Goal: Task Accomplishment & Management: Manage account settings

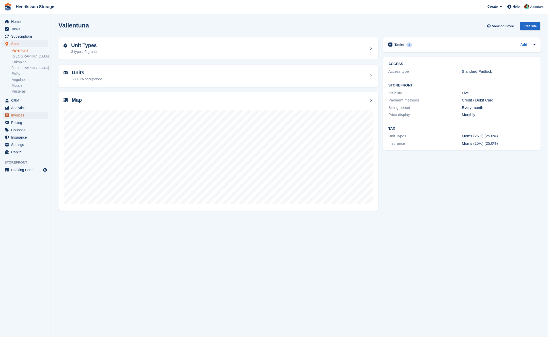
click at [31, 113] on span "Invoices" at bounding box center [26, 115] width 31 height 7
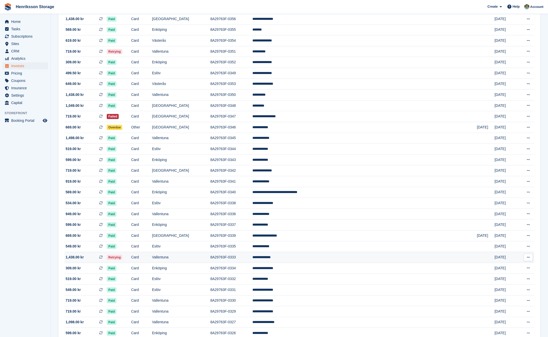
scroll to position [131, 0]
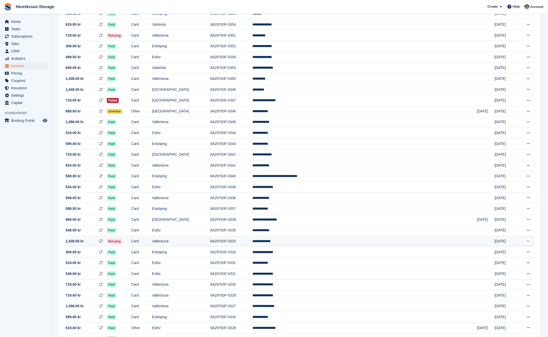
click at [152, 243] on td "Card" at bounding box center [141, 241] width 21 height 11
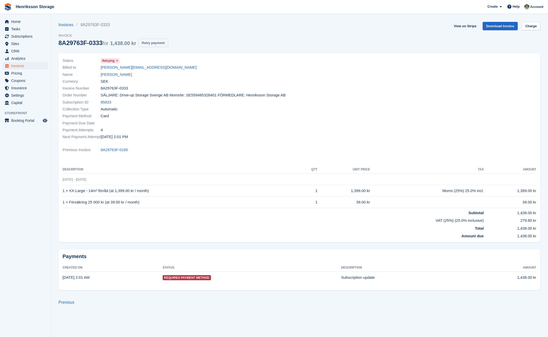
click at [164, 45] on button "Retry payment" at bounding box center [153, 43] width 30 height 8
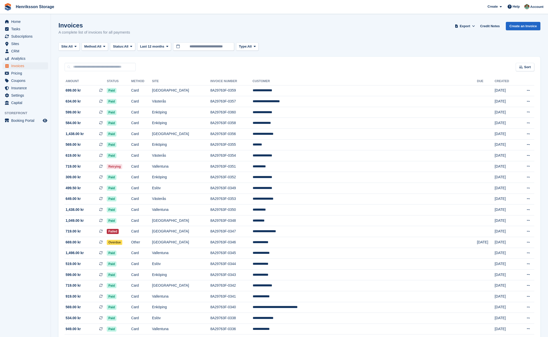
scroll to position [131, 0]
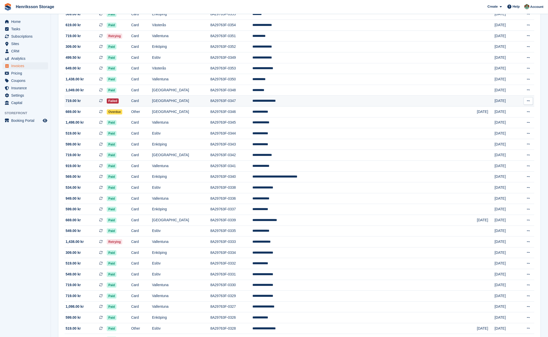
click at [152, 103] on td "Card" at bounding box center [141, 101] width 21 height 11
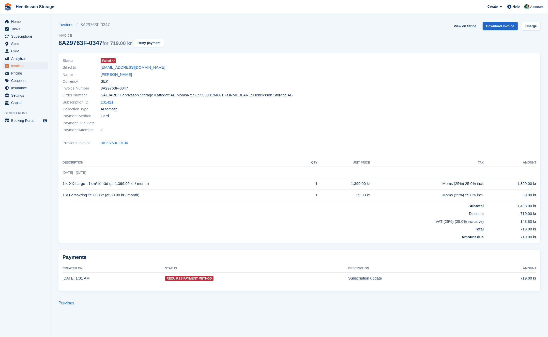
click at [113, 61] on icon at bounding box center [113, 60] width 3 height 3
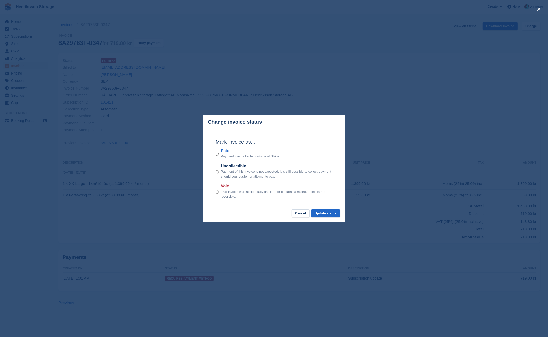
click at [211, 67] on div "close" at bounding box center [274, 168] width 548 height 337
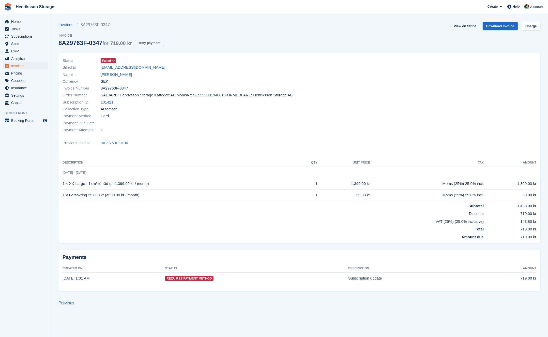
click at [160, 39] on button "Retry payment" at bounding box center [149, 43] width 30 height 8
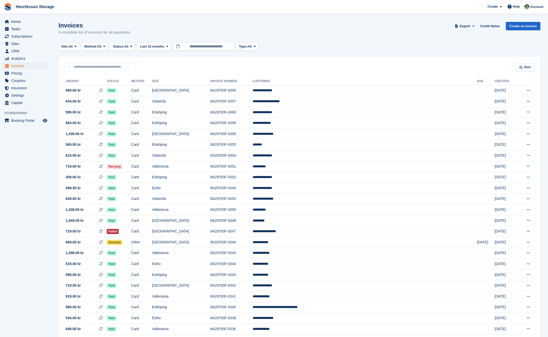
scroll to position [130, 0]
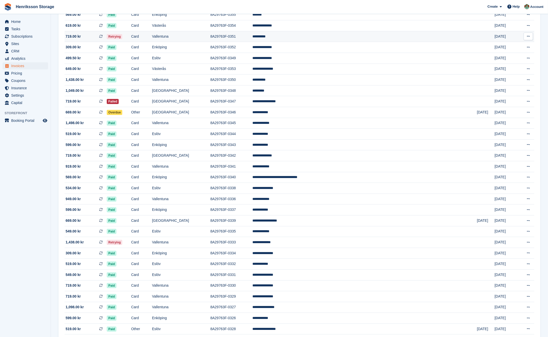
click at [152, 38] on td "Card" at bounding box center [141, 36] width 21 height 11
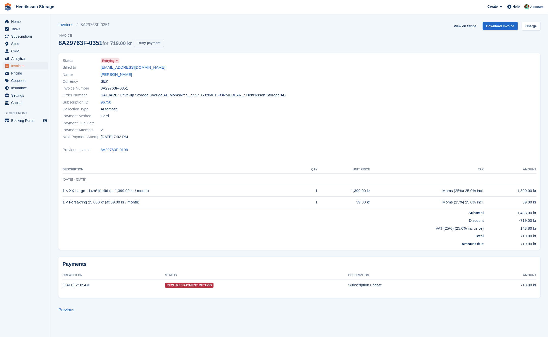
click at [162, 45] on button "Retry payment" at bounding box center [149, 43] width 30 height 8
click at [230, 139] on div "Next Payment Attempt 27 Sep, 7:02 PM" at bounding box center [180, 137] width 234 height 7
click at [116, 75] on link "Babak Hagh" at bounding box center [116, 75] width 31 height 6
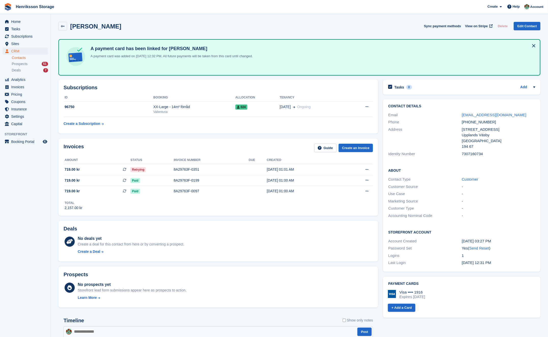
click at [475, 124] on div "+46768558100" at bounding box center [499, 122] width 74 height 6
copy div "+46768558100"
click at [214, 168] on div "8A29763F-0351" at bounding box center [211, 169] width 75 height 5
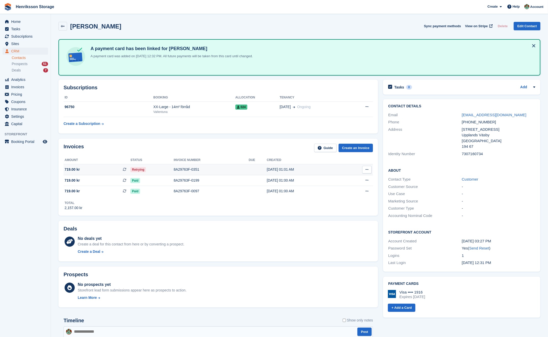
click at [220, 172] on td "8A29763F-0351" at bounding box center [211, 169] width 75 height 11
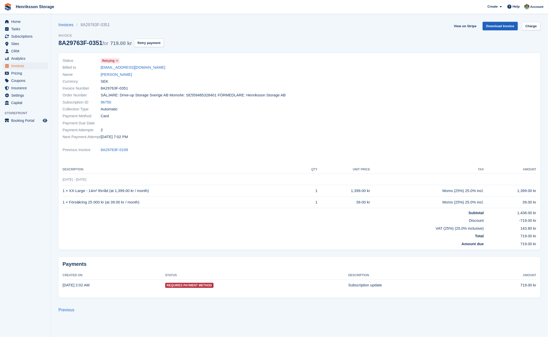
click at [497, 26] on link "Download Invoice" at bounding box center [500, 26] width 35 height 8
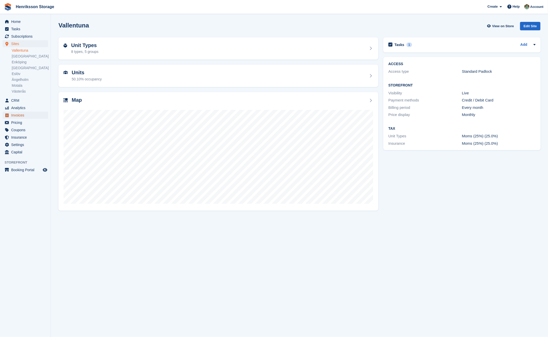
click at [36, 116] on span "Invoices" at bounding box center [26, 115] width 31 height 7
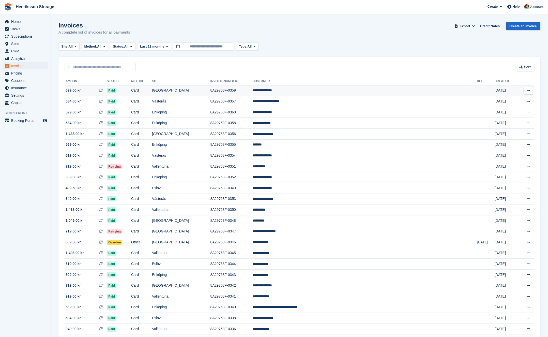
click at [131, 94] on td "Paid" at bounding box center [119, 90] width 24 height 11
click at [84, 66] on input "text" at bounding box center [100, 67] width 71 height 8
type input "****"
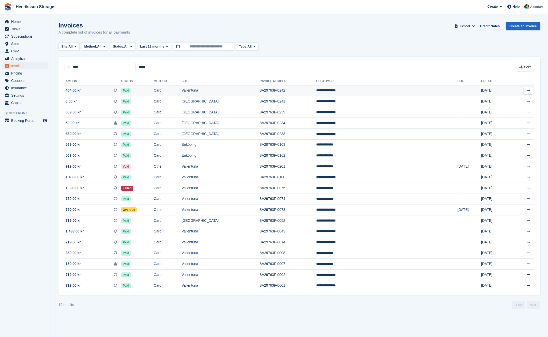
click at [154, 92] on td "Paid" at bounding box center [137, 90] width 33 height 11
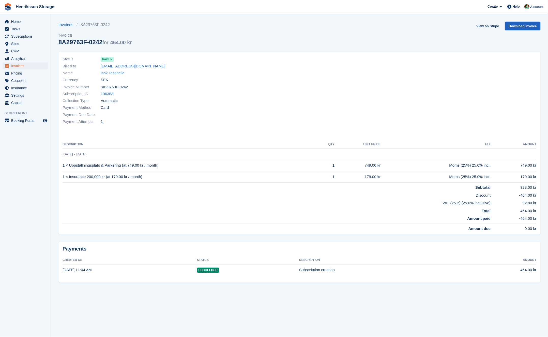
click at [520, 25] on link "Download Invoice" at bounding box center [522, 26] width 35 height 8
click at [20, 65] on span "Invoices" at bounding box center [26, 65] width 31 height 7
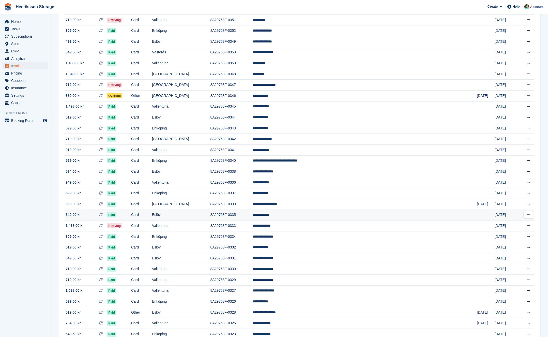
scroll to position [147, 0]
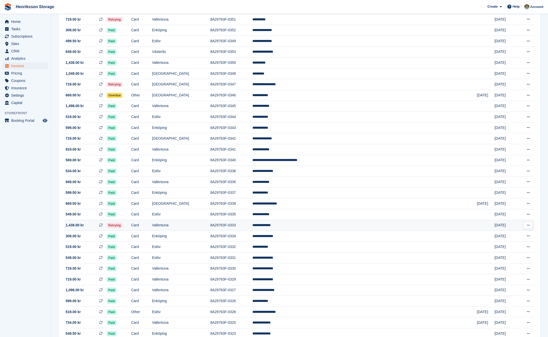
click at [152, 224] on td "Card" at bounding box center [141, 225] width 21 height 11
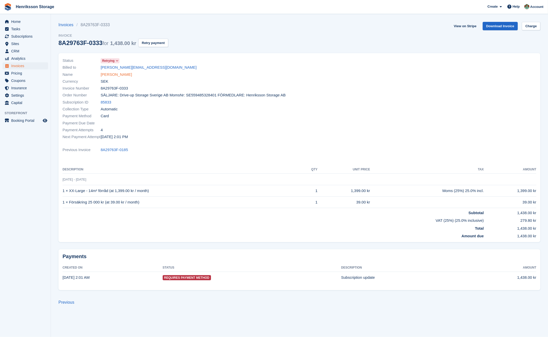
click at [116, 75] on link "Johan Sandberg" at bounding box center [116, 75] width 31 height 6
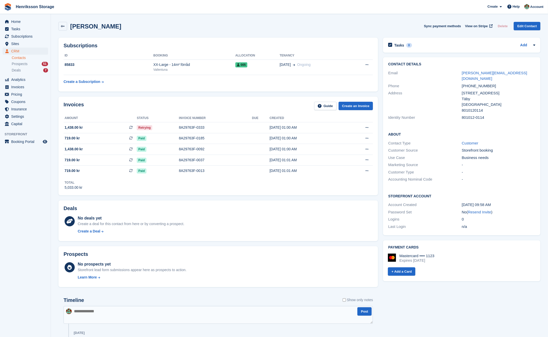
click at [472, 83] on div "+46765807580" at bounding box center [499, 86] width 74 height 6
click at [478, 83] on div "+46765807580" at bounding box center [499, 86] width 74 height 6
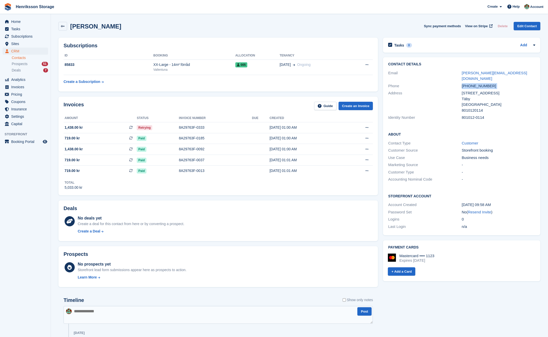
copy div "+46765807580"
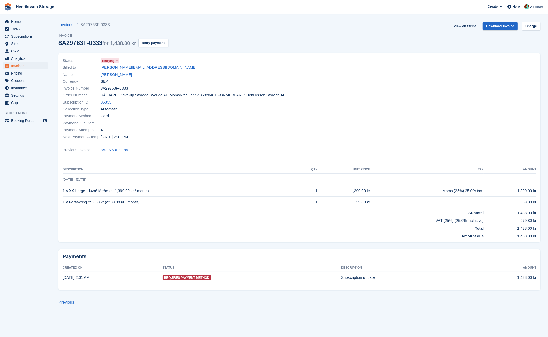
drag, startPoint x: 211, startPoint y: 118, endPoint x: 201, endPoint y: 118, distance: 10.2
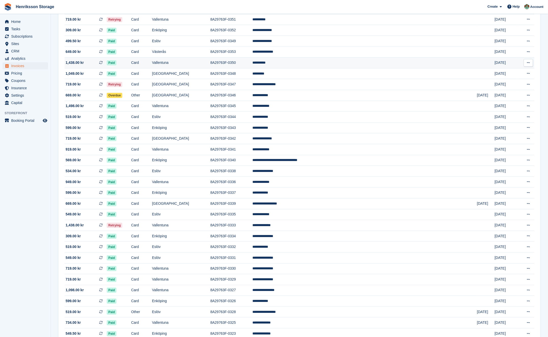
scroll to position [138, 0]
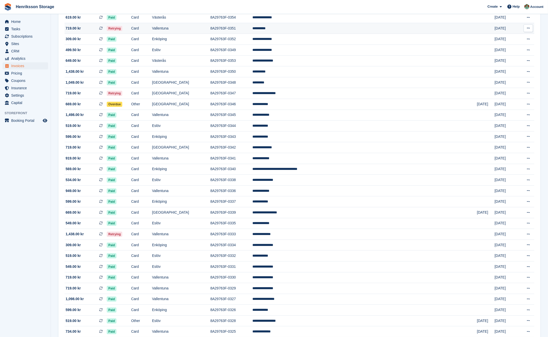
click at [152, 29] on td "Card" at bounding box center [141, 28] width 21 height 11
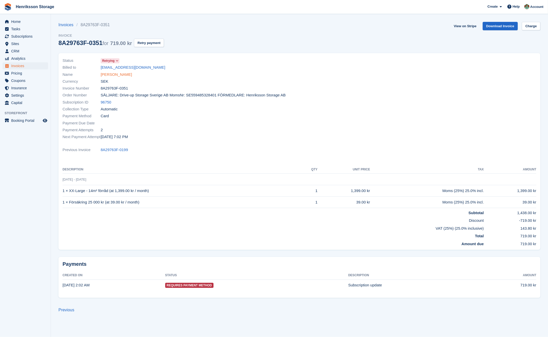
click at [113, 76] on link "[PERSON_NAME]" at bounding box center [116, 75] width 31 height 6
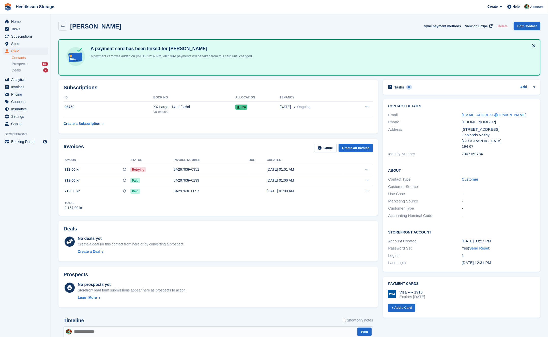
click at [479, 120] on div "[PHONE_NUMBER]" at bounding box center [499, 122] width 74 height 6
click at [479, 121] on div "[PHONE_NUMBER]" at bounding box center [499, 122] width 74 height 6
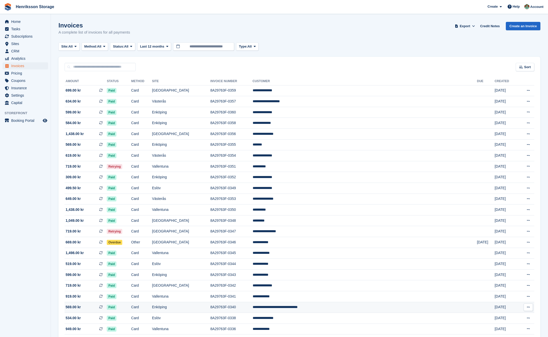
scroll to position [138, 0]
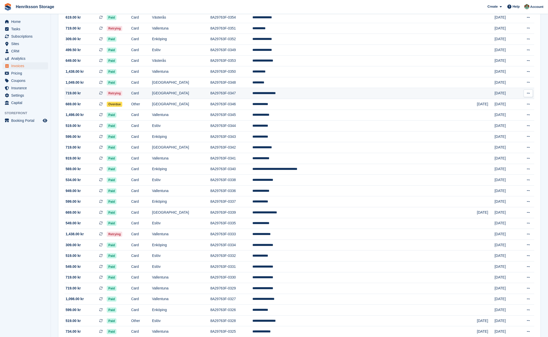
click at [131, 90] on td "Retrying" at bounding box center [119, 93] width 24 height 11
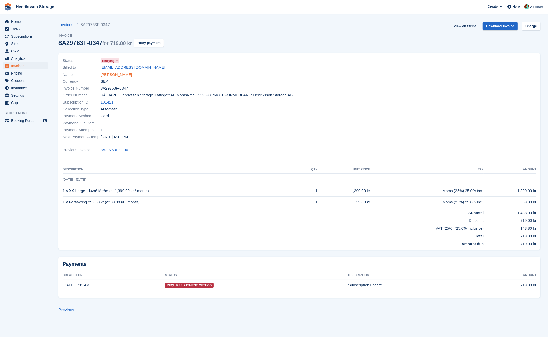
click at [112, 74] on link "Alaa Aldin Algreet" at bounding box center [116, 75] width 31 height 6
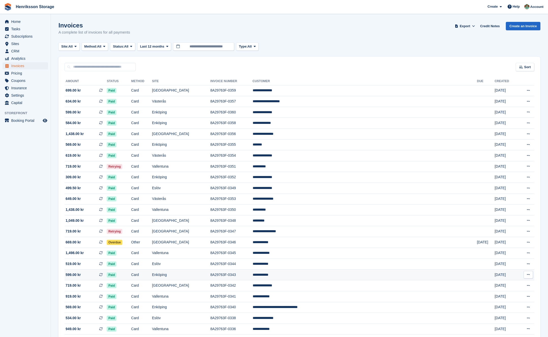
scroll to position [138, 0]
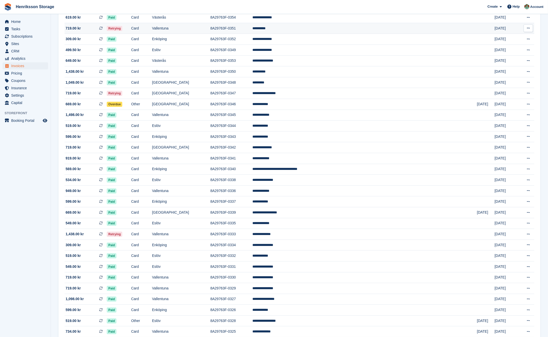
click at [131, 30] on td "Retrying" at bounding box center [119, 28] width 24 height 11
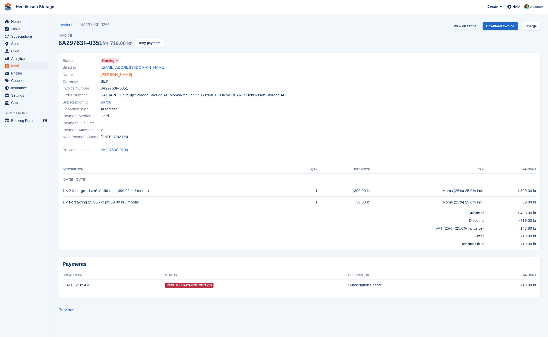
click at [106, 75] on link "[PERSON_NAME]" at bounding box center [116, 75] width 31 height 6
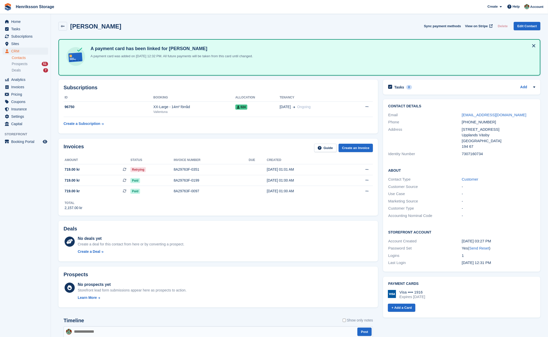
click at [473, 123] on div "[PHONE_NUMBER]" at bounding box center [499, 122] width 74 height 6
copy div "[PHONE_NUMBER]"
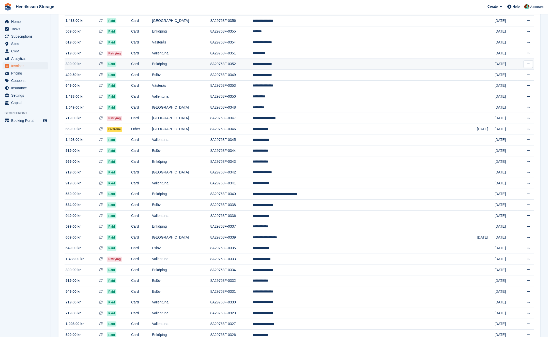
scroll to position [113, 0]
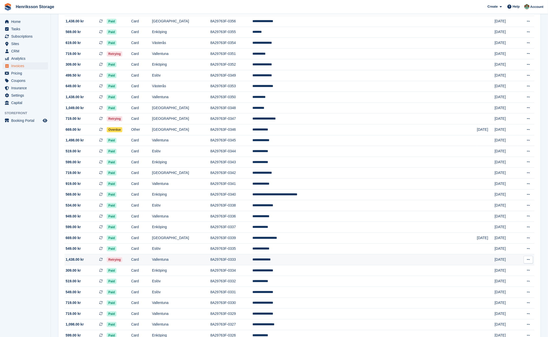
click at [211, 262] on td "Vallentuna" at bounding box center [181, 259] width 59 height 11
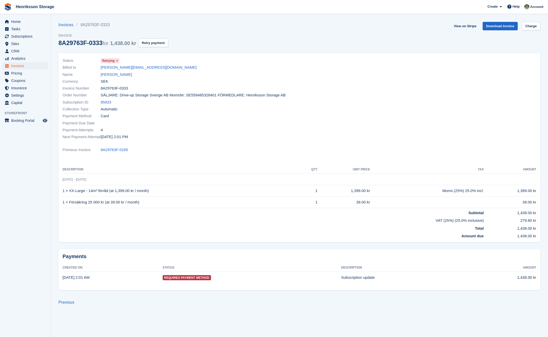
drag, startPoint x: 132, startPoint y: 138, endPoint x: 62, endPoint y: 110, distance: 75.8
click at [62, 110] on div "Status Retrying Billed to [PERSON_NAME][EMAIL_ADDRESS][DOMAIN_NAME] Name [PERSO…" at bounding box center [180, 98] width 240 height 89
click at [62, 110] on div "Status Retrying Billed to johan-sandberg@hotmail.se Name Johan Sandberg Currenc…" at bounding box center [180, 98] width 240 height 89
drag, startPoint x: 62, startPoint y: 110, endPoint x: 123, endPoint y: 115, distance: 61.3
click at [124, 115] on div "Status Retrying Billed to johan-sandberg@hotmail.se Name Johan Sandberg Currenc…" at bounding box center [180, 98] width 240 height 89
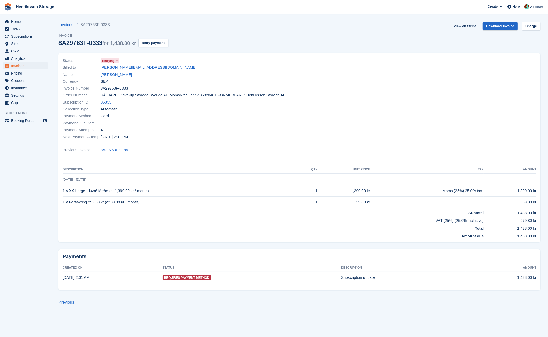
drag, startPoint x: 121, startPoint y: 115, endPoint x: 115, endPoint y: 114, distance: 5.7
click at [121, 115] on div "Payment Method Card" at bounding box center [180, 116] width 234 height 7
click at [69, 110] on span "Collection Type" at bounding box center [82, 109] width 38 height 6
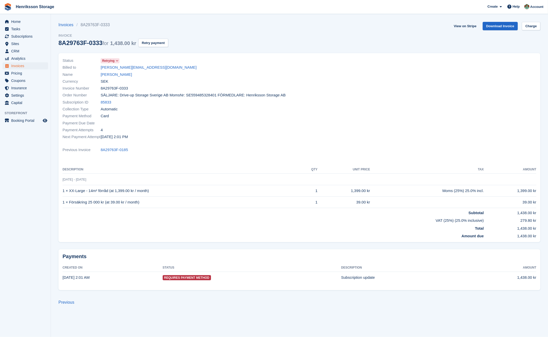
click at [118, 111] on span "Automatic" at bounding box center [109, 109] width 17 height 6
click at [115, 111] on span "Automatic" at bounding box center [109, 109] width 17 height 6
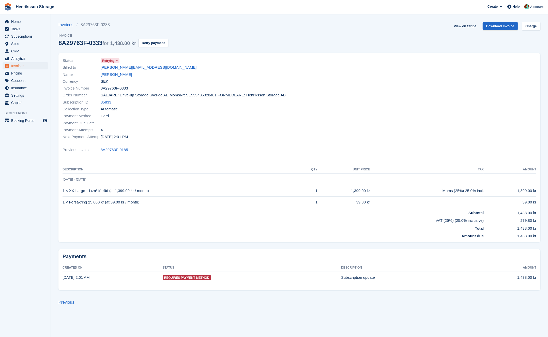
click at [80, 111] on span "Collection Type" at bounding box center [82, 109] width 38 height 6
click at [105, 116] on span "Card" at bounding box center [105, 116] width 8 height 6
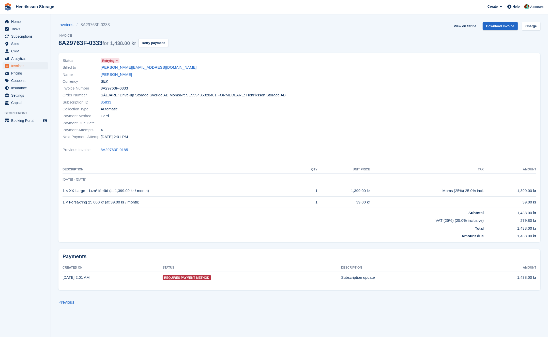
click at [105, 116] on span "Card" at bounding box center [105, 116] width 8 height 6
click at [104, 116] on span "Card" at bounding box center [105, 116] width 8 height 6
click at [104, 115] on span "Card" at bounding box center [105, 116] width 8 height 6
click at [74, 111] on span "Collection Type" at bounding box center [82, 109] width 38 height 6
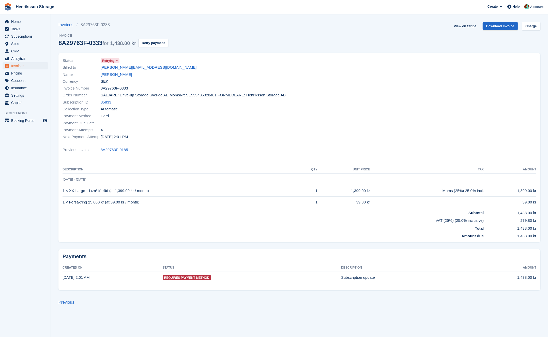
click at [140, 124] on div "Payment Due Date" at bounding box center [180, 123] width 234 height 7
click at [127, 76] on link "Johan Sandberg" at bounding box center [116, 75] width 31 height 6
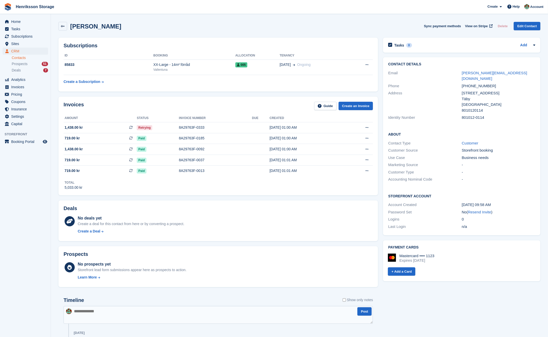
click at [481, 83] on div "+46765807580" at bounding box center [499, 86] width 74 height 6
copy div "+46765807580"
click at [20, 235] on aside "Home Tasks Subscriptions Subscriptions Subscriptions Price increases NEW Price …" at bounding box center [25, 170] width 51 height 312
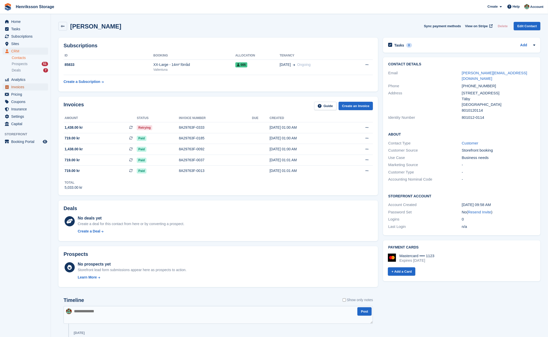
click at [30, 89] on span "Invoices" at bounding box center [26, 86] width 31 height 7
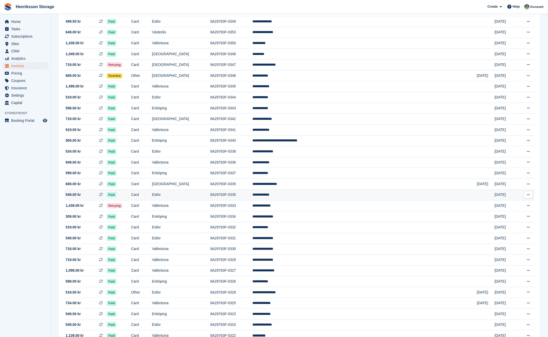
scroll to position [172, 0]
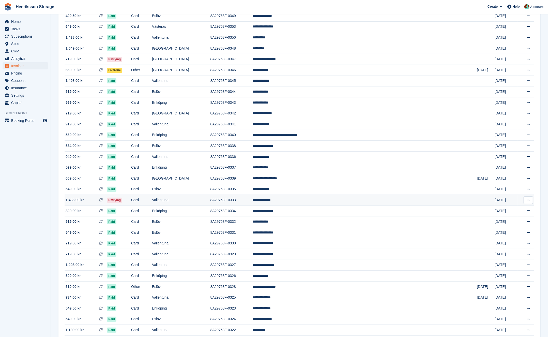
click at [152, 199] on td "Card" at bounding box center [141, 200] width 21 height 11
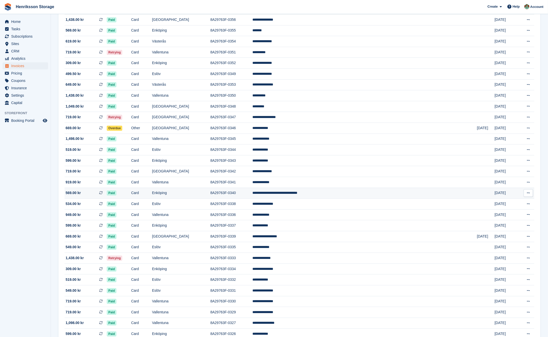
scroll to position [61, 0]
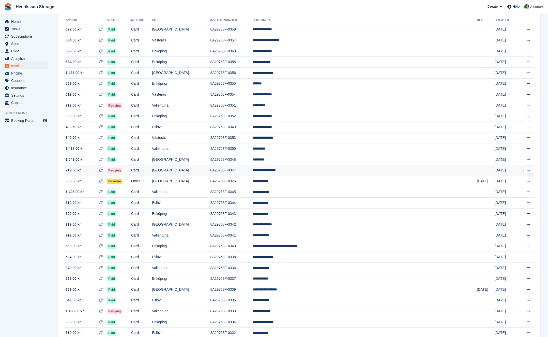
click at [131, 173] on td "Retrying" at bounding box center [119, 170] width 24 height 11
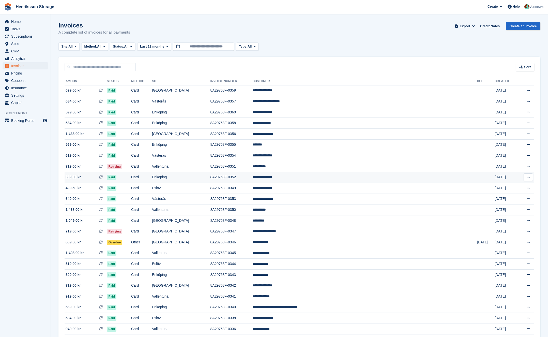
scroll to position [61, 0]
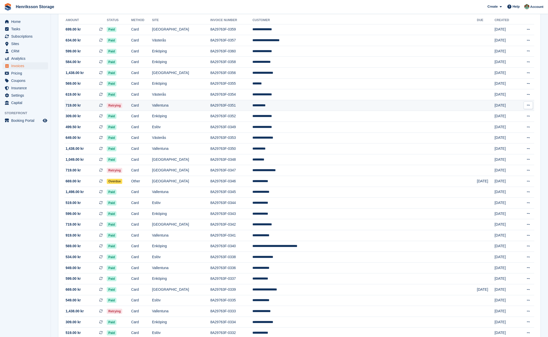
click at [131, 105] on td "Retrying" at bounding box center [119, 105] width 24 height 11
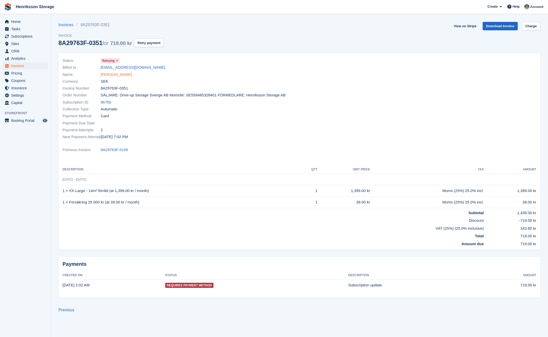
click at [114, 75] on link "[PERSON_NAME]" at bounding box center [116, 75] width 31 height 6
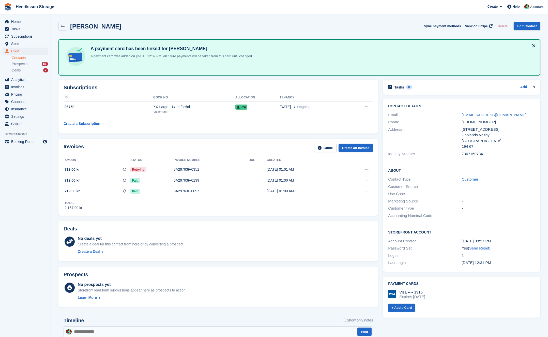
click at [478, 120] on div "[PHONE_NUMBER]" at bounding box center [499, 122] width 74 height 6
click at [478, 121] on div "+46768558100" at bounding box center [499, 122] width 74 height 6
copy div "+46768558100"
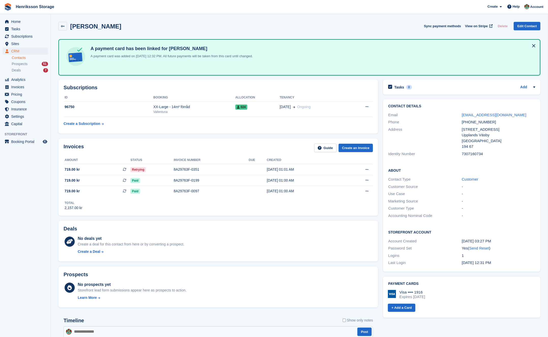
click at [118, 139] on div "Invoices Guide Create an Invoice Amount Status Invoice number Due Created 719.0…" at bounding box center [219, 177] width 320 height 77
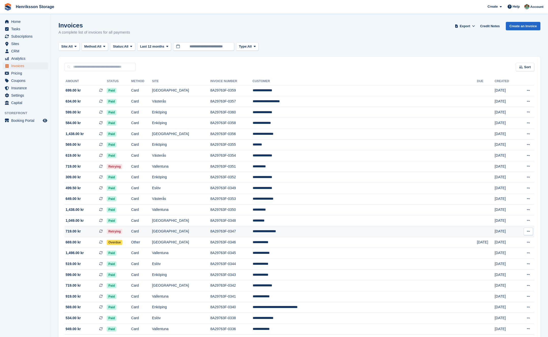
scroll to position [61, 0]
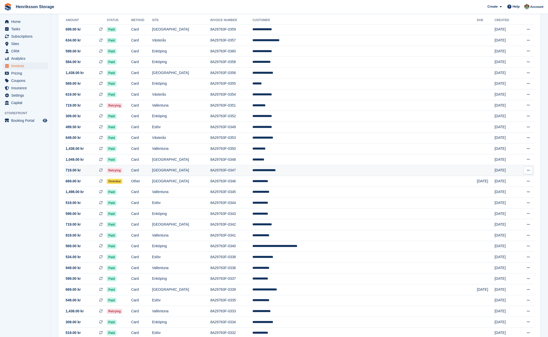
click at [211, 172] on td "[GEOGRAPHIC_DATA]" at bounding box center [181, 170] width 59 height 11
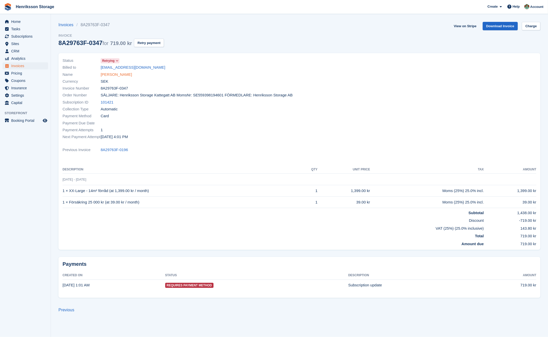
click at [129, 74] on link "[PERSON_NAME]" at bounding box center [116, 75] width 31 height 6
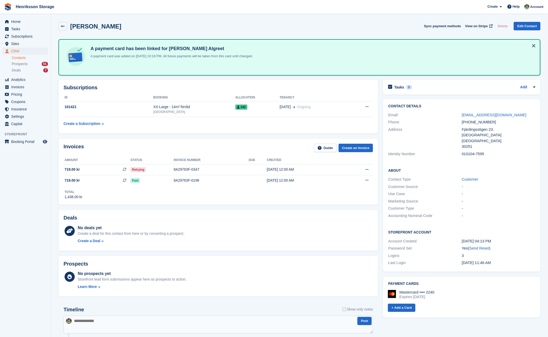
click at [468, 124] on div "Phone [PHONE_NUMBER]" at bounding box center [461, 122] width 147 height 7
click at [468, 122] on div "[PHONE_NUMBER]" at bounding box center [499, 122] width 74 height 6
click at [468, 122] on div "+46739639255" at bounding box center [499, 122] width 74 height 6
click at [134, 133] on div "Subscriptions ID Booking Allocation Tenancy 101421 XX-Large - 14m² förråd Halms…" at bounding box center [219, 107] width 320 height 54
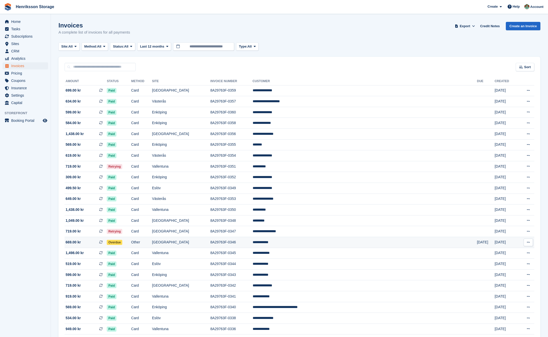
scroll to position [61, 0]
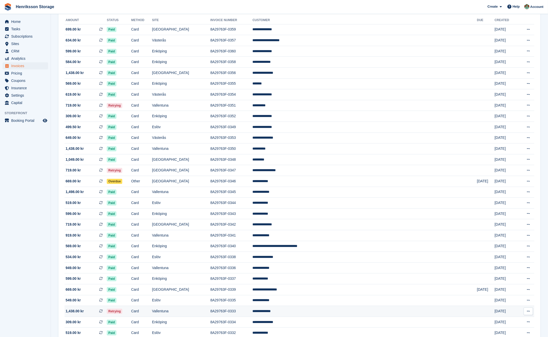
click at [131, 311] on td "Retrying" at bounding box center [119, 311] width 24 height 11
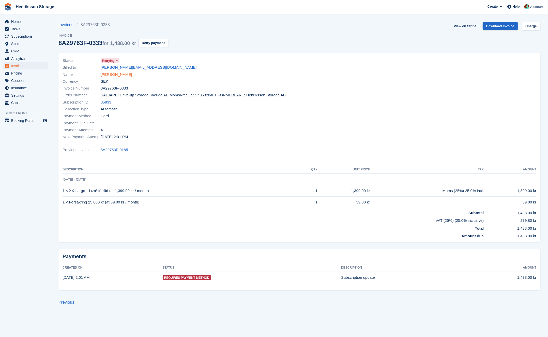
click at [120, 77] on link "Johan Sandberg" at bounding box center [116, 75] width 31 height 6
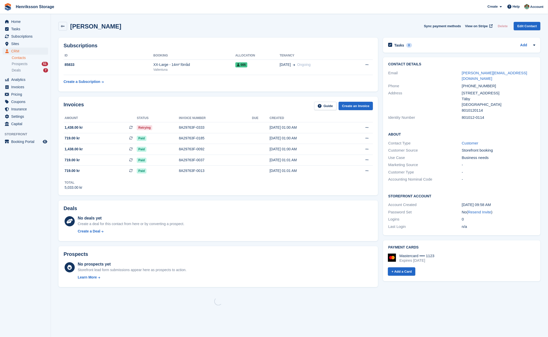
click at [121, 75] on td "Create a Subscription" at bounding box center [109, 80] width 90 height 11
click at [473, 83] on div "+46765807580" at bounding box center [499, 86] width 74 height 6
copy div "+46765807580"
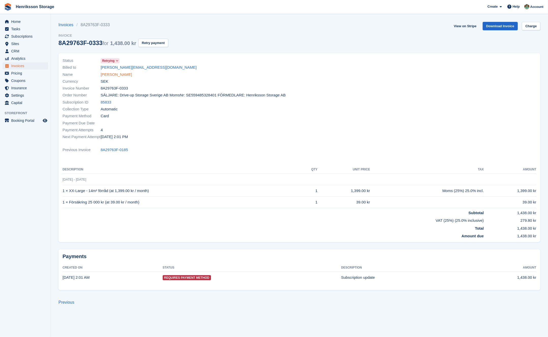
click at [125, 76] on link "Johan Sandberg" at bounding box center [116, 75] width 31 height 6
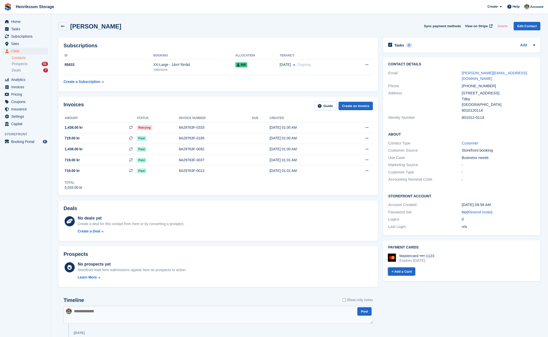
click at [479, 83] on div "+46765807580" at bounding box center [499, 86] width 74 height 6
copy div "+46765807580"
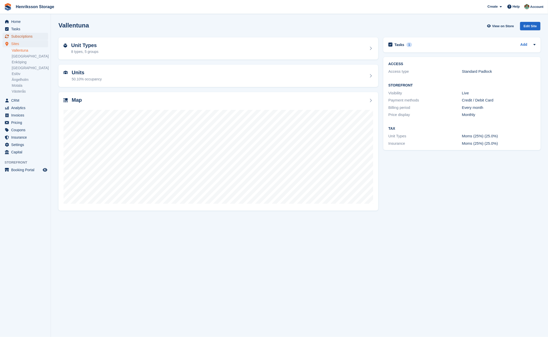
click at [25, 38] on span "Subscriptions" at bounding box center [26, 36] width 31 height 7
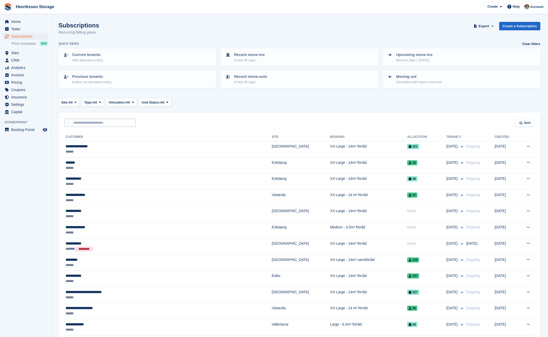
drag, startPoint x: 109, startPoint y: 117, endPoint x: 109, endPoint y: 121, distance: 3.8
click at [109, 120] on div "Sort Sort by Customer name Date created Move in date Move out date Created (old…" at bounding box center [300, 120] width 482 height 15
click at [110, 125] on input "text" at bounding box center [100, 123] width 71 height 8
type input "****"
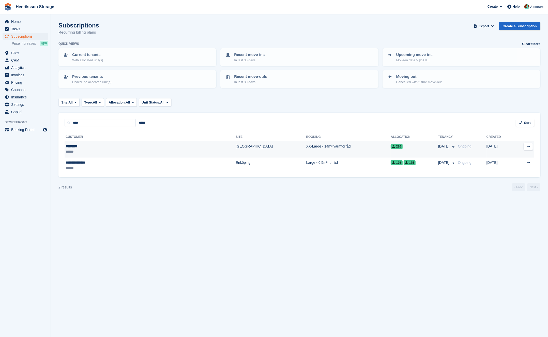
click at [105, 147] on div "*********" at bounding box center [110, 146] width 89 height 5
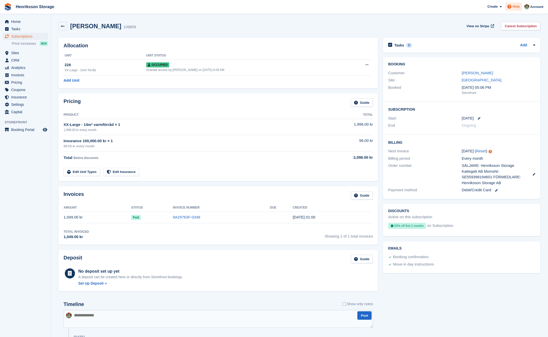
click at [514, 7] on span "Help" at bounding box center [516, 6] width 7 height 5
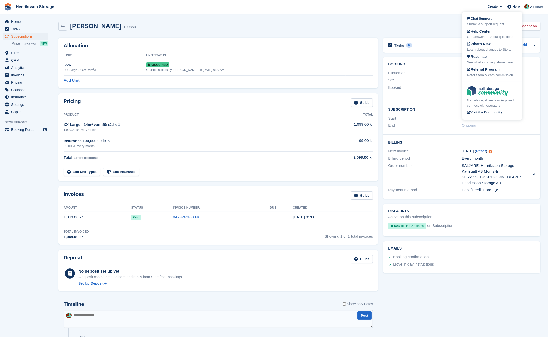
drag, startPoint x: 423, startPoint y: 30, endPoint x: 460, endPoint y: 16, distance: 39.3
click at [424, 30] on div "Adam Nord 109859 View on Stripe Cancel Subscription" at bounding box center [300, 26] width 482 height 9
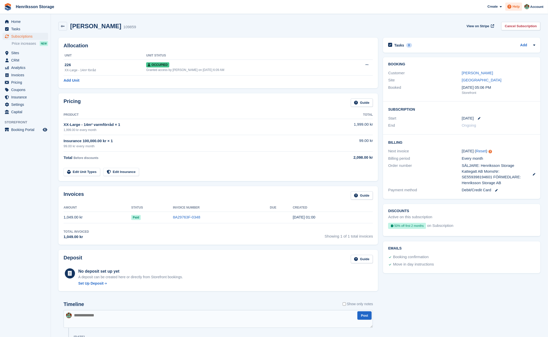
click at [512, 5] on span at bounding box center [510, 7] width 6 height 6
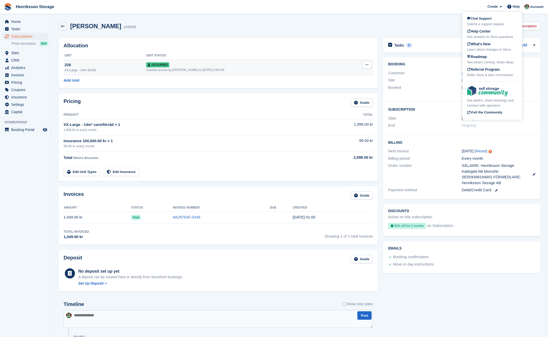
click at [369, 66] on icon at bounding box center [367, 64] width 3 height 3
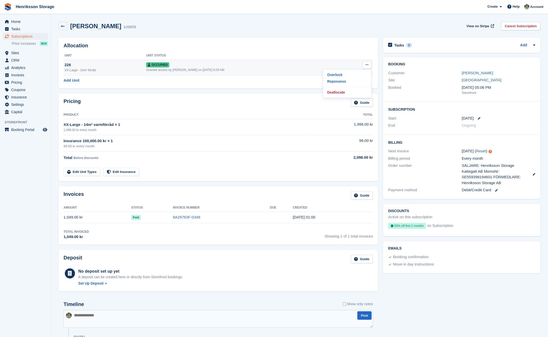
click at [299, 71] on div "Granted access by Isak Martinelle on 25th Sep, 6:09 AM" at bounding box center [246, 70] width 200 height 5
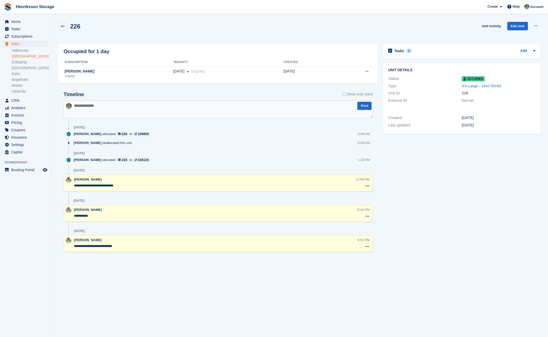
click at [139, 91] on div "Timeline Show only notes Post [DATE] [PERSON_NAME] allocated 226 to 109859 6:09…" at bounding box center [219, 174] width 320 height 177
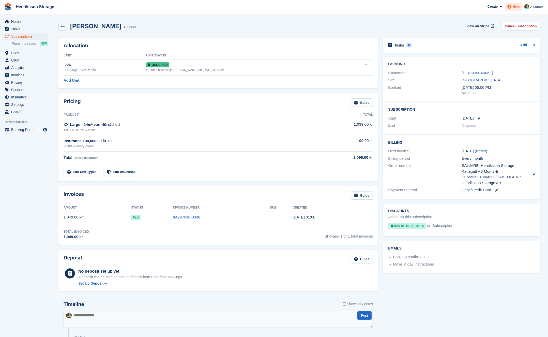
click at [522, 5] on div "Help" at bounding box center [514, 7] width 17 height 8
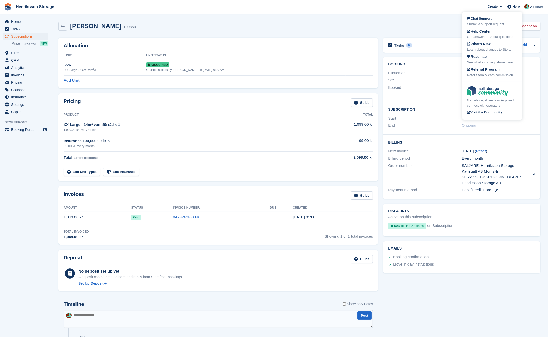
click at [494, 24] on div "Submit a support request" at bounding box center [493, 24] width 50 height 5
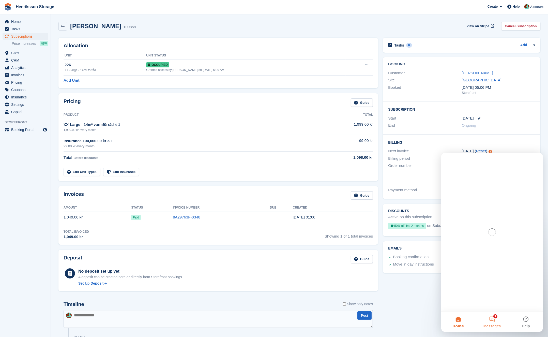
click at [485, 323] on button "1 Messages" at bounding box center [492, 321] width 34 height 20
click at [491, 320] on button "1 Messages" at bounding box center [492, 321] width 34 height 20
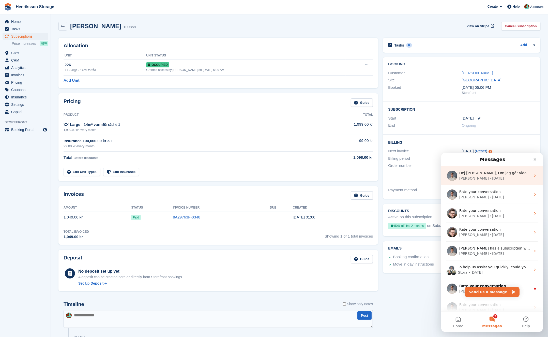
click at [500, 178] on div "Bradley • 1d ago" at bounding box center [495, 178] width 72 height 5
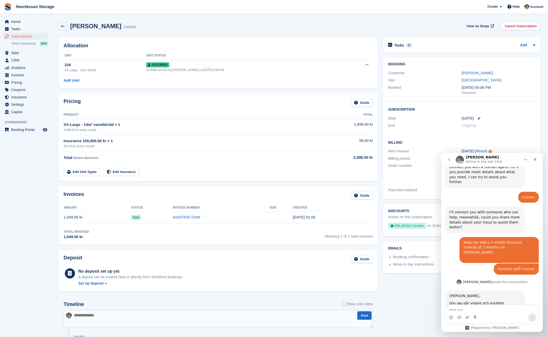
scroll to position [370, 0]
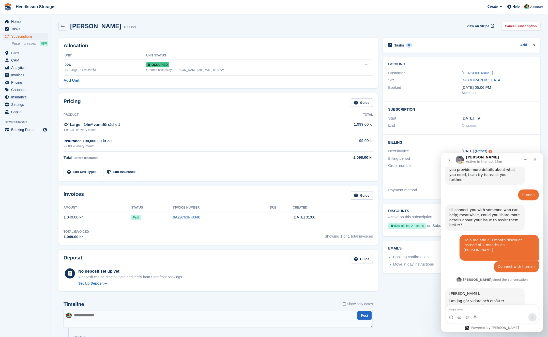
click at [479, 298] on div "Om jag går vidare och ersätter rabatten med 3 månader, betyder det att de nästa…" at bounding box center [485, 308] width 71 height 20
drag, startPoint x: 479, startPoint y: 272, endPoint x: 497, endPoint y: 269, distance: 18.2
click at [479, 298] on div "Om jag går vidare och ersätter rabatten med 3 månader, betyder det att de nästa…" at bounding box center [485, 308] width 71 height 20
drag, startPoint x: 497, startPoint y: 269, endPoint x: 494, endPoint y: 276, distance: 7.3
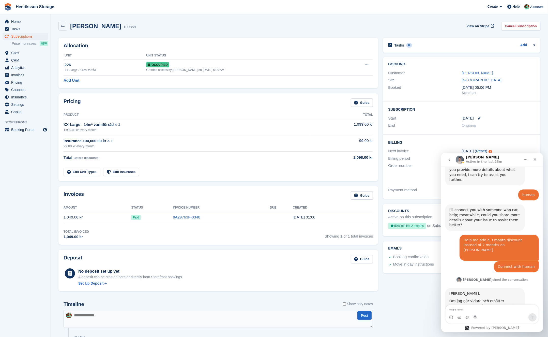
click at [497, 298] on div "Om jag går vidare och ersätter rabatten med 3 månader, betyder det att de nästa…" at bounding box center [485, 308] width 71 height 20
click at [480, 298] on div "Om jag går vidare och ersätter rabatten med 3 månader, betyder det att de nästa…" at bounding box center [485, 308] width 71 height 20
click at [492, 298] on div "Om jag går vidare och ersätter rabatten med 3 månader, betyder det att de nästa…" at bounding box center [485, 308] width 71 height 20
click at [485, 310] on textarea "Message…" at bounding box center [492, 309] width 93 height 9
click at [484, 312] on textarea "Message…" at bounding box center [492, 309] width 93 height 9
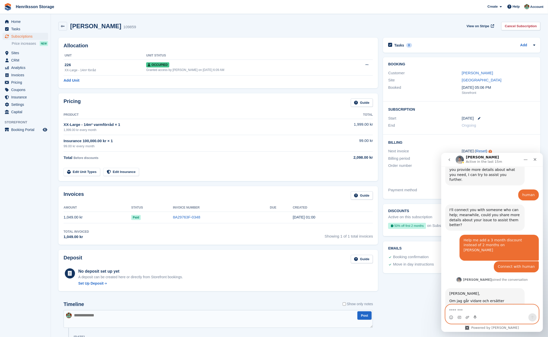
click at [485, 311] on textarea "Message…" at bounding box center [492, 309] width 93 height 9
click at [485, 310] on textarea "Message…" at bounding box center [492, 309] width 93 height 9
type textarea "*"
click at [502, 313] on div "Intercom messenger" at bounding box center [492, 317] width 93 height 8
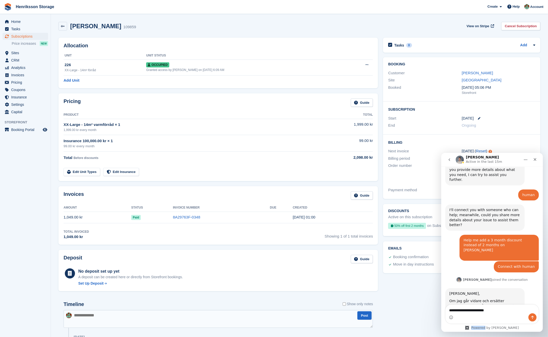
click at [502, 313] on div "Intercom messenger" at bounding box center [492, 317] width 93 height 8
click at [492, 311] on textarea "**********" at bounding box center [492, 309] width 93 height 9
click at [491, 311] on textarea "**********" at bounding box center [492, 309] width 93 height 9
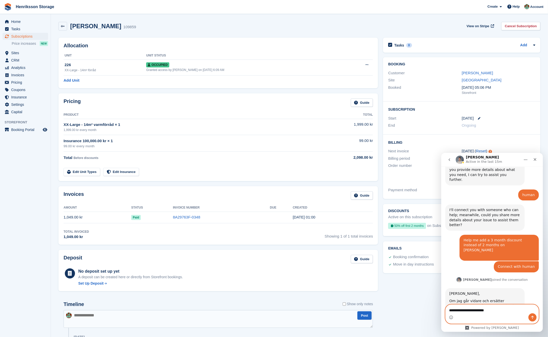
click at [491, 311] on textarea "**********" at bounding box center [492, 309] width 93 height 9
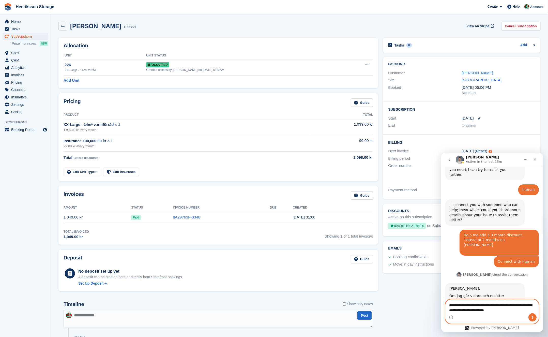
click at [487, 305] on textarea "**********" at bounding box center [492, 306] width 93 height 14
click at [520, 312] on textarea "**********" at bounding box center [492, 306] width 93 height 14
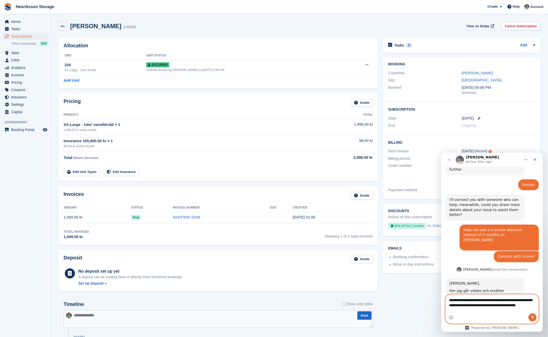
type textarea "**********"
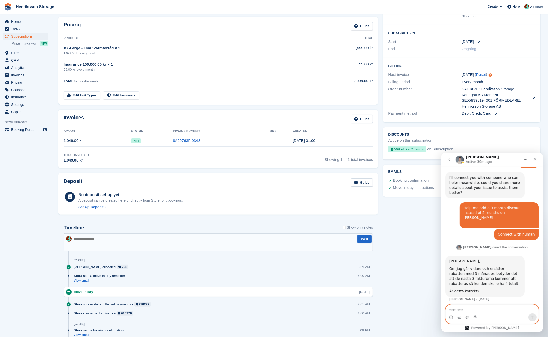
scroll to position [115, 0]
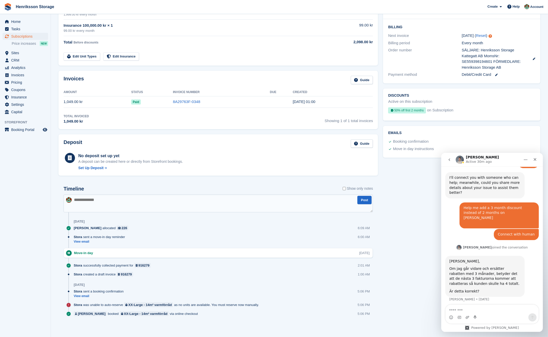
click at [395, 205] on div "Tasks 0 Add No tasks related to Subscription #109859 Booking Customer Adam Nord…" at bounding box center [462, 127] width 163 height 414
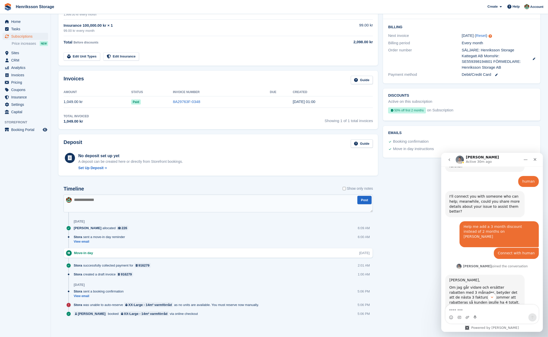
scroll to position [410, 0]
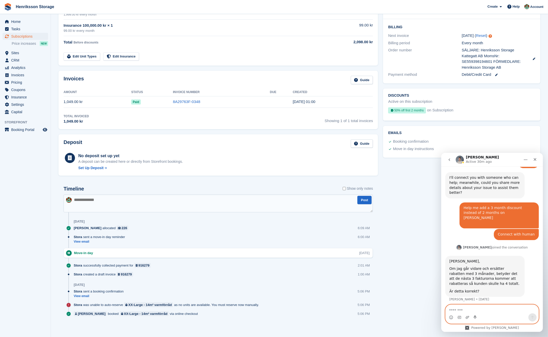
click at [483, 312] on textarea "Message…" at bounding box center [492, 309] width 93 height 9
click at [470, 316] on div "No, incorrect. But I talked to him some more and the second invoice should be s…" at bounding box center [499, 326] width 71 height 20
drag, startPoint x: 466, startPoint y: 299, endPoint x: 447, endPoint y: 290, distance: 21.7
click at [466, 313] on div "No, incorrect. But I talked to him some more and the second invoice should be s…" at bounding box center [492, 329] width 94 height 32
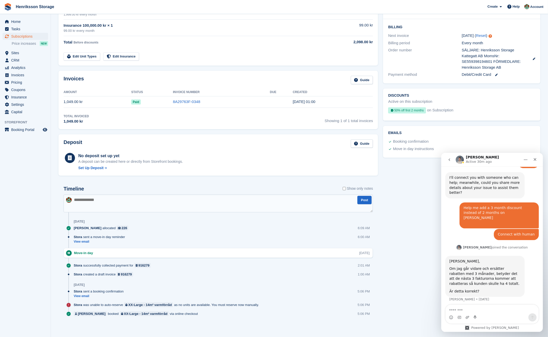
click at [477, 316] on div "No, incorrect. But I talked to him some more and the second invoice should be s…" at bounding box center [499, 326] width 71 height 20
drag, startPoint x: 499, startPoint y: 283, endPoint x: 493, endPoint y: 284, distance: 5.6
click at [499, 316] on div "No, incorrect. But I talked to him some more and the second invoice should be s…" at bounding box center [499, 326] width 71 height 20
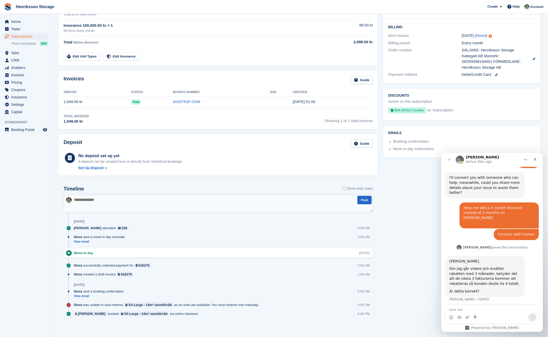
click at [483, 316] on div "No, incorrect. But I talked to him some more and the second invoice should be s…" at bounding box center [499, 326] width 71 height 20
drag, startPoint x: 483, startPoint y: 283, endPoint x: 480, endPoint y: 283, distance: 2.8
click at [482, 316] on div "No, incorrect. But I talked to him some more and the second invoice should be s…" at bounding box center [499, 326] width 71 height 20
click at [477, 316] on div "No, incorrect. But I talked to him some more and the second invoice should be s…" at bounding box center [499, 326] width 71 height 20
click at [471, 308] on textarea "Message…" at bounding box center [492, 309] width 93 height 9
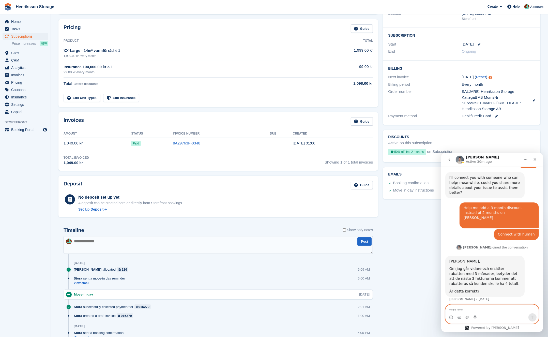
scroll to position [74, 0]
click at [83, 98] on link "Edit Unit Types" at bounding box center [82, 98] width 37 height 8
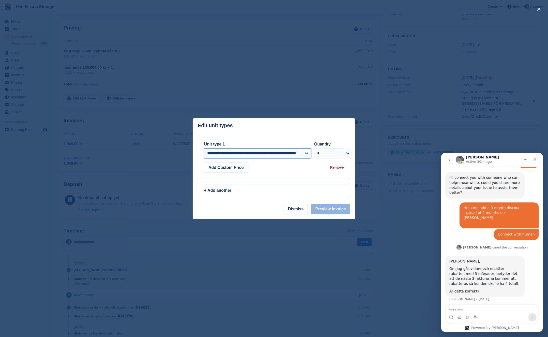
click at [307, 154] on select "**********" at bounding box center [257, 153] width 107 height 10
select select "*****"
click at [204, 148] on select "**********" at bounding box center [257, 153] width 107 height 10
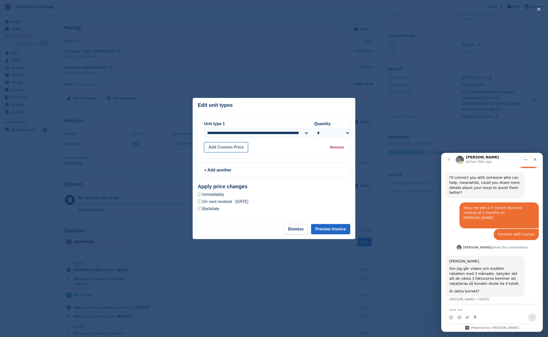
click at [230, 149] on button "Add Custom Price" at bounding box center [226, 147] width 44 height 10
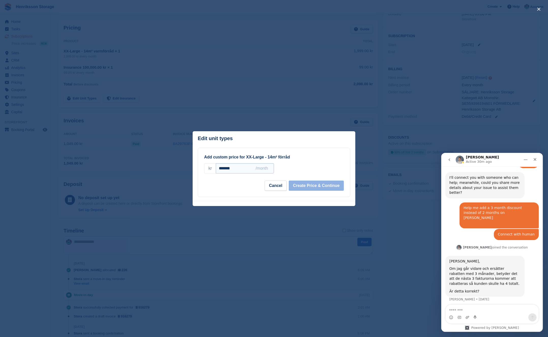
click at [229, 166] on input "*******" at bounding box center [245, 168] width 58 height 10
click at [275, 182] on button "Cancel" at bounding box center [276, 186] width 22 height 10
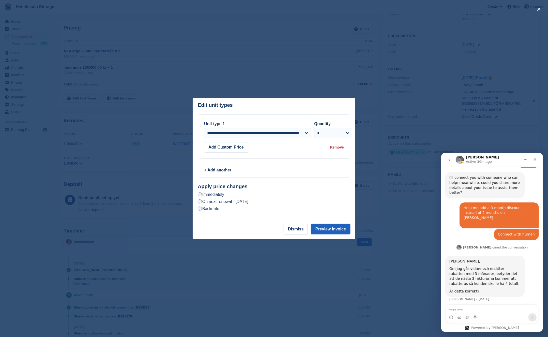
click at [331, 228] on button "Preview Invoice" at bounding box center [330, 229] width 39 height 10
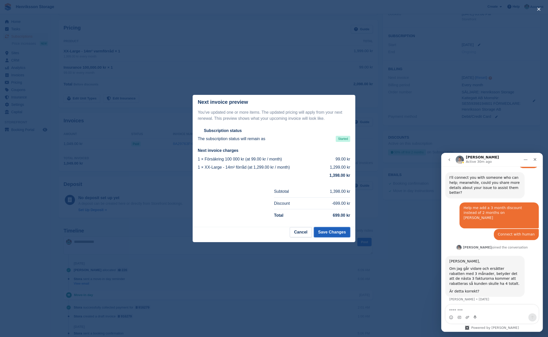
click at [324, 230] on button "Save Changes" at bounding box center [332, 232] width 36 height 10
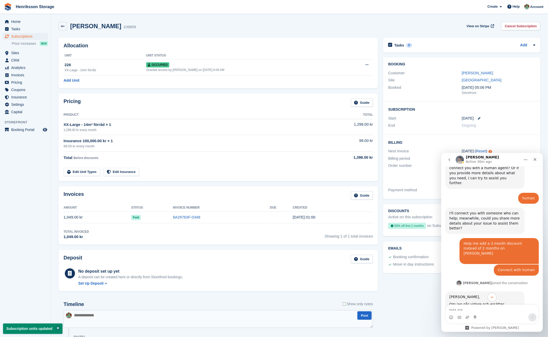
scroll to position [410, 0]
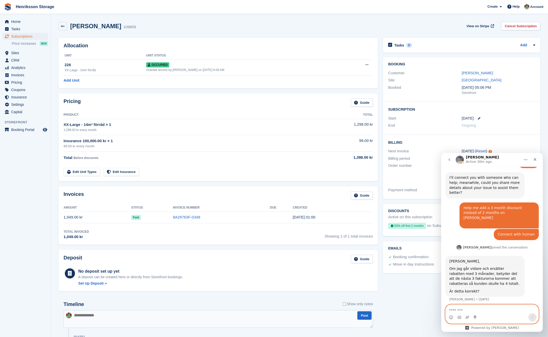
click at [486, 306] on textarea "Message…" at bounding box center [492, 309] width 93 height 9
drag, startPoint x: 486, startPoint y: 306, endPoint x: 476, endPoint y: 306, distance: 9.4
click at [485, 306] on textarea "Message…" at bounding box center [492, 309] width 93 height 9
click at [474, 306] on textarea "Message…" at bounding box center [492, 309] width 93 height 9
drag, startPoint x: 474, startPoint y: 306, endPoint x: 473, endPoint y: 304, distance: 2.6
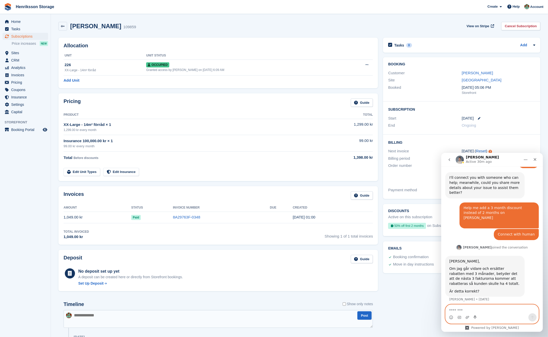
click at [474, 306] on textarea "Message…" at bounding box center [492, 309] width 93 height 9
click at [469, 307] on textarea "Message…" at bounding box center [492, 309] width 93 height 9
click at [466, 310] on textarea "Message…" at bounding box center [492, 309] width 93 height 9
click at [137, 31] on div "Adam Nord 109859 View on Stripe Cancel Subscription" at bounding box center [299, 27] width 487 height 16
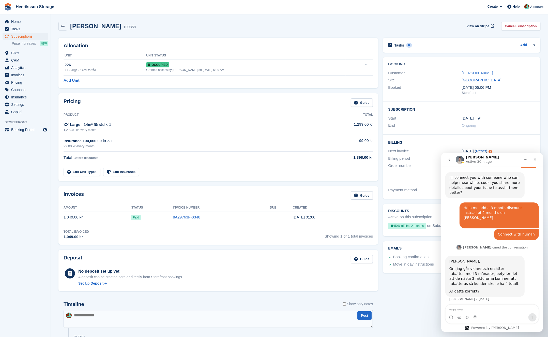
click at [470, 289] on div "Är detta korrekt?" at bounding box center [485, 291] width 71 height 5
click at [470, 266] on div "Om jag går vidare och ersätter rabatten med 3 månader, betyder det att de nästa…" at bounding box center [485, 276] width 71 height 20
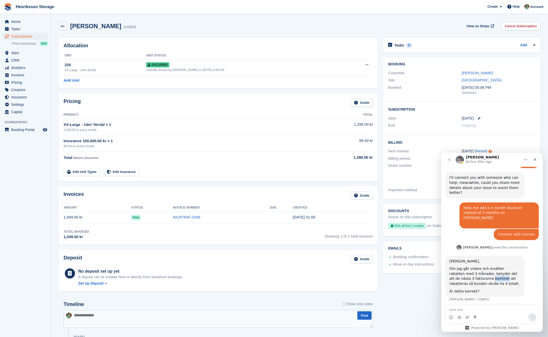
click at [470, 266] on div "Om jag går vidare och ersätter rabatten med 3 månader, betyder det att de nästa…" at bounding box center [485, 276] width 71 height 20
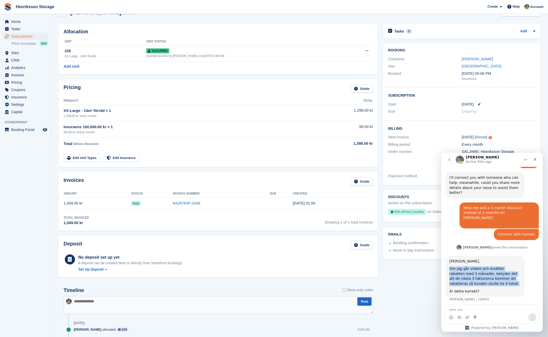
scroll to position [0, 0]
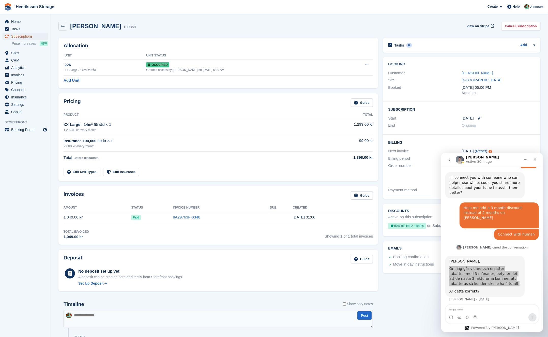
click at [24, 38] on span "Subscriptions" at bounding box center [26, 36] width 31 height 7
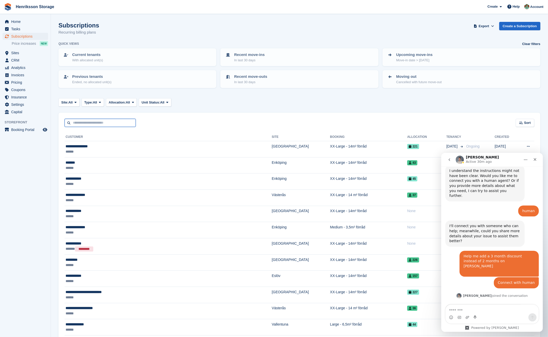
click at [116, 124] on input "text" at bounding box center [100, 123] width 71 height 8
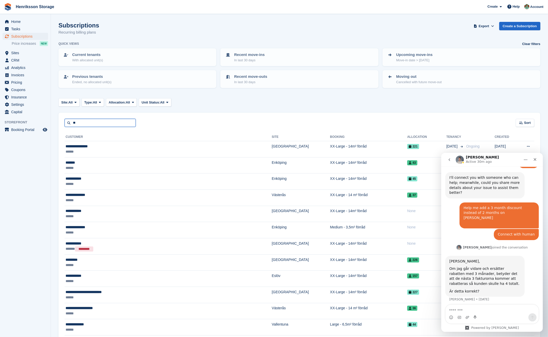
type input "*"
click at [31, 36] on span "Subscriptions" at bounding box center [26, 36] width 31 height 7
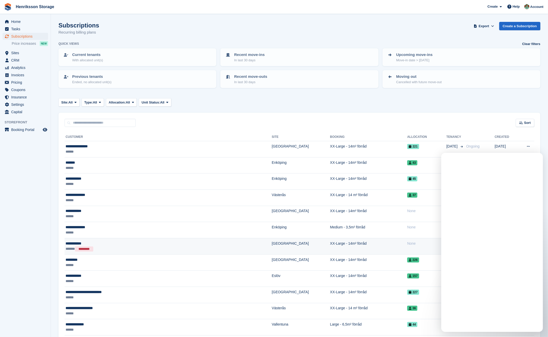
scroll to position [0, 0]
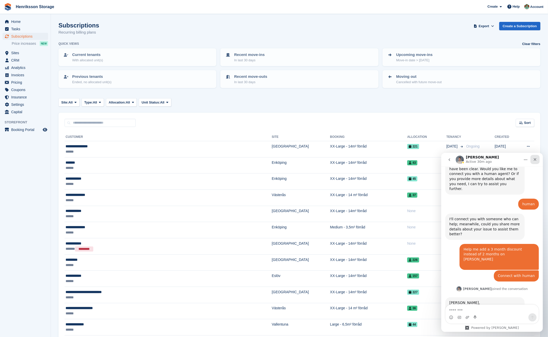
scroll to position [403, 0]
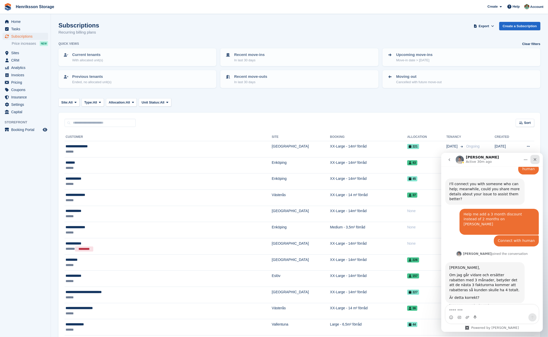
click at [535, 160] on icon "Close" at bounding box center [535, 159] width 3 height 3
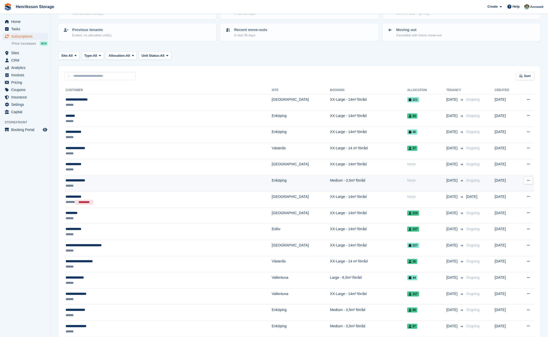
scroll to position [19, 0]
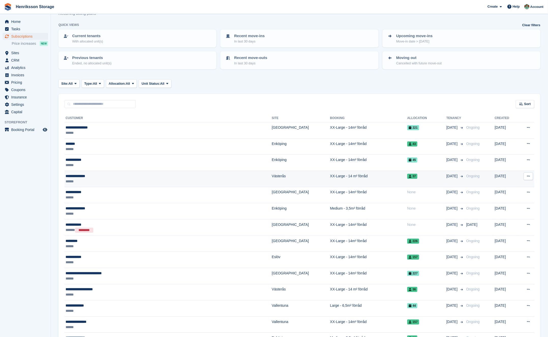
click at [529, 176] on icon at bounding box center [528, 176] width 3 height 3
click at [511, 186] on p "View customer" at bounding box center [509, 186] width 44 height 7
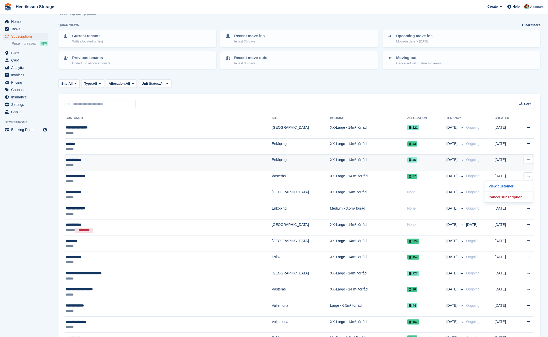
click at [527, 158] on button at bounding box center [528, 160] width 9 height 8
click at [520, 168] on p "View customer" at bounding box center [509, 170] width 44 height 7
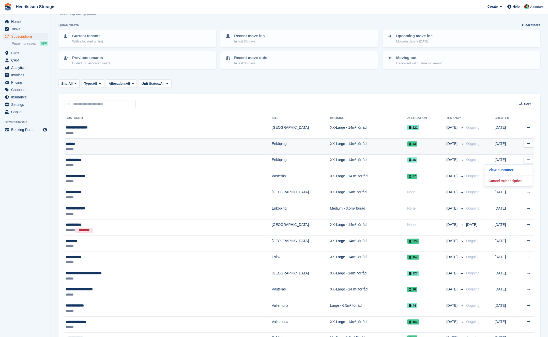
click at [529, 142] on icon at bounding box center [528, 143] width 3 height 3
click at [519, 155] on p "View customer" at bounding box center [509, 153] width 44 height 7
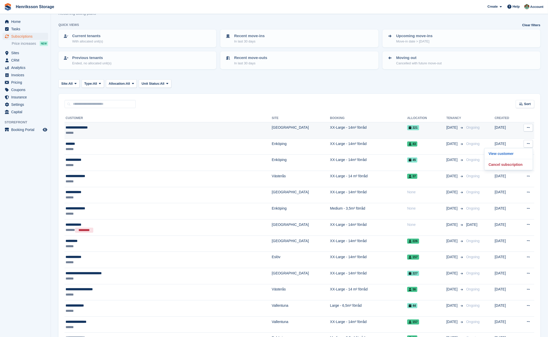
drag, startPoint x: 529, startPoint y: 128, endPoint x: 527, endPoint y: 132, distance: 4.1
click at [529, 128] on icon at bounding box center [528, 127] width 3 height 3
click at [515, 138] on p "View customer" at bounding box center [509, 137] width 44 height 7
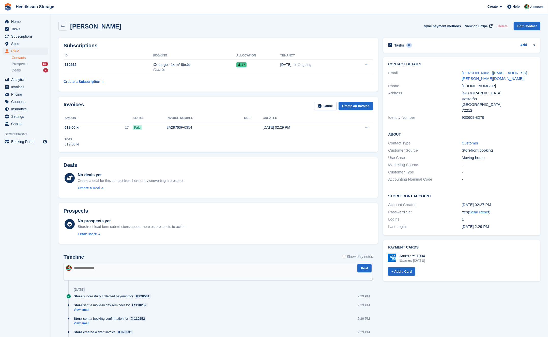
click at [466, 115] on div "930609-8279" at bounding box center [499, 118] width 74 height 6
copy div "930609-8279"
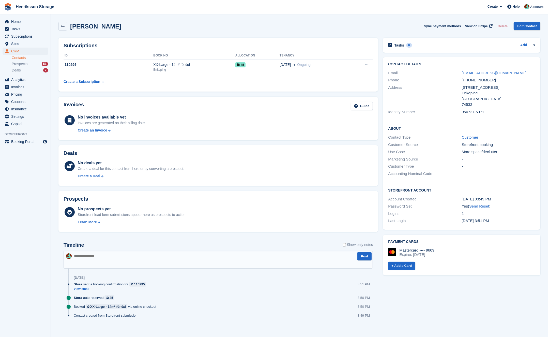
click at [470, 113] on div "950727-6971" at bounding box center [499, 112] width 74 height 6
copy div "950727-6971"
click at [476, 80] on div "+46737622779" at bounding box center [499, 80] width 74 height 6
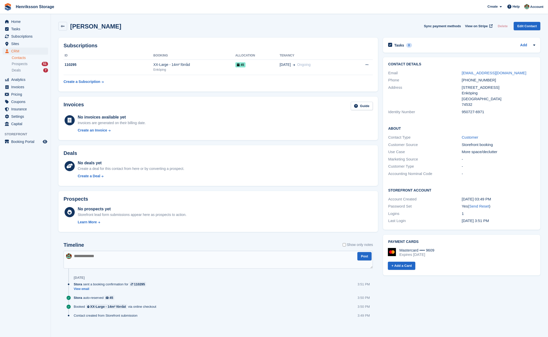
click at [470, 109] on div "950727-6971" at bounding box center [499, 112] width 74 height 6
copy div "950727-6971"
drag, startPoint x: 133, startPoint y: 20, endPoint x: 88, endPoint y: 27, distance: 45.3
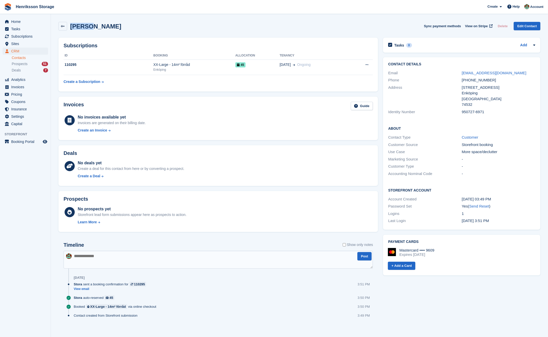
click at [88, 27] on div "Uran Haziraj Sync payment methods View on Stripe Delete Edit Contact" at bounding box center [299, 27] width 487 height 16
click at [105, 27] on div "Uran Haziraj Sync payment methods View on Stripe Delete Edit Contact" at bounding box center [300, 26] width 482 height 9
click at [103, 27] on h2 "Uran Haziraj" at bounding box center [95, 26] width 51 height 7
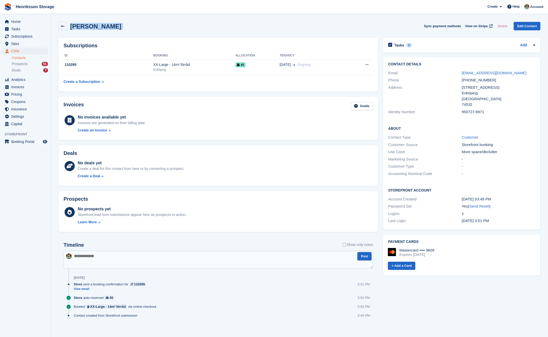
copy div "Uran Haziraj Sync payment methods View on Stripe Delete Edit Contact"
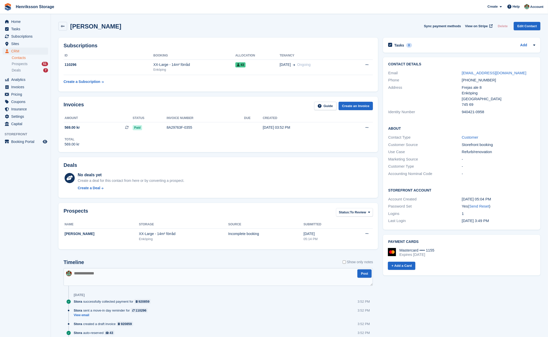
click at [469, 111] on div "940421-0958" at bounding box center [499, 112] width 74 height 6
copy div "940421-0958"
click at [470, 113] on div "940421-0958" at bounding box center [499, 112] width 74 height 6
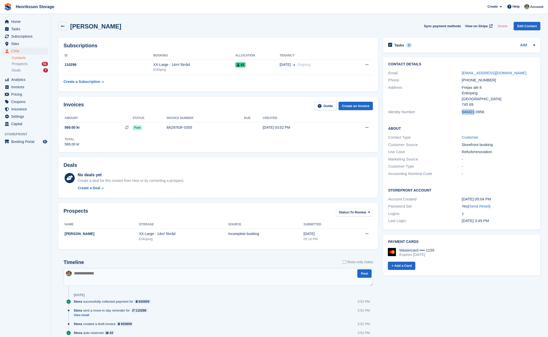
click at [470, 113] on div "940421-0958" at bounding box center [499, 112] width 74 height 6
click at [468, 112] on div "940421-0958" at bounding box center [499, 112] width 74 height 6
